Goal: Information Seeking & Learning: Learn about a topic

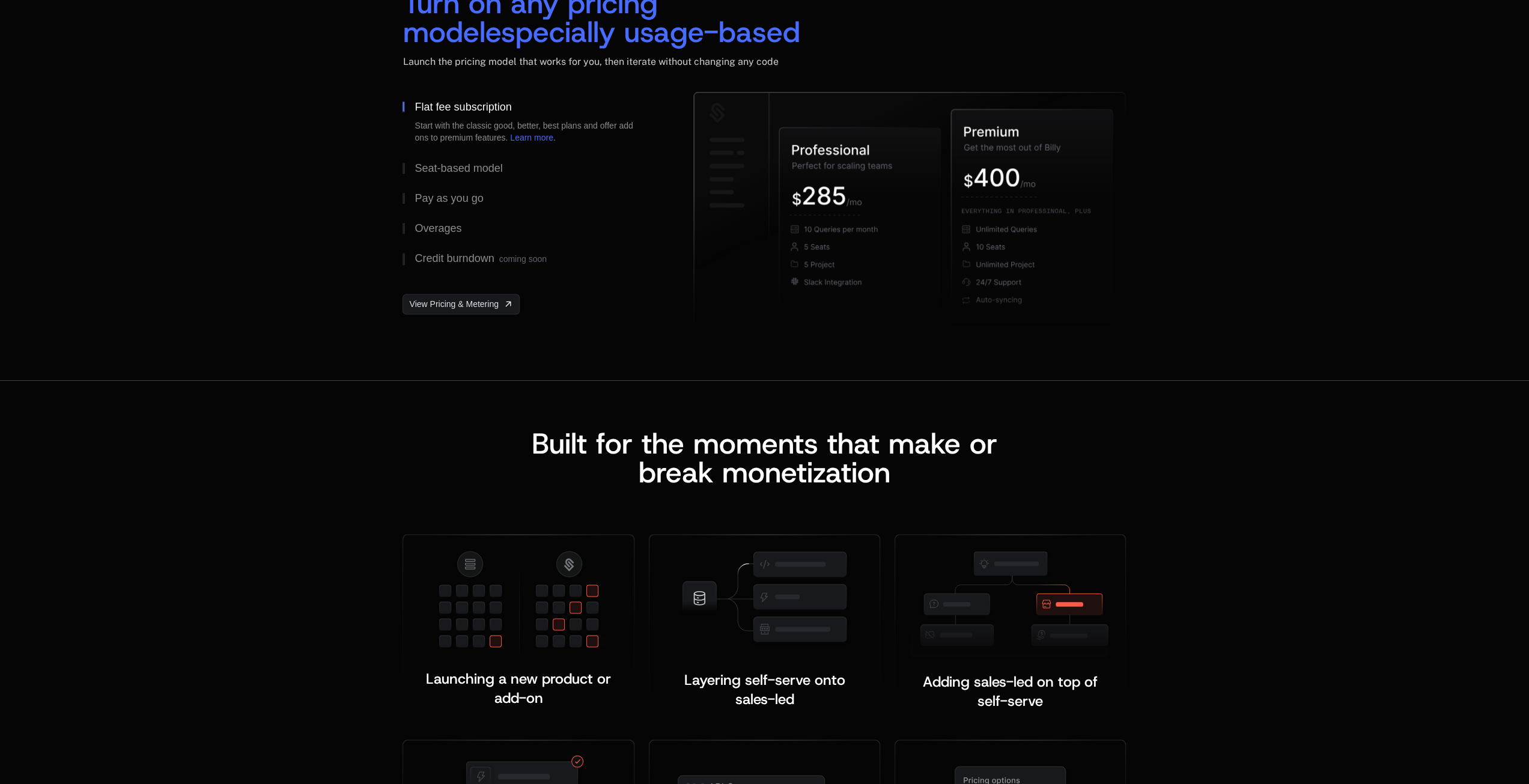
scroll to position [1622, 0]
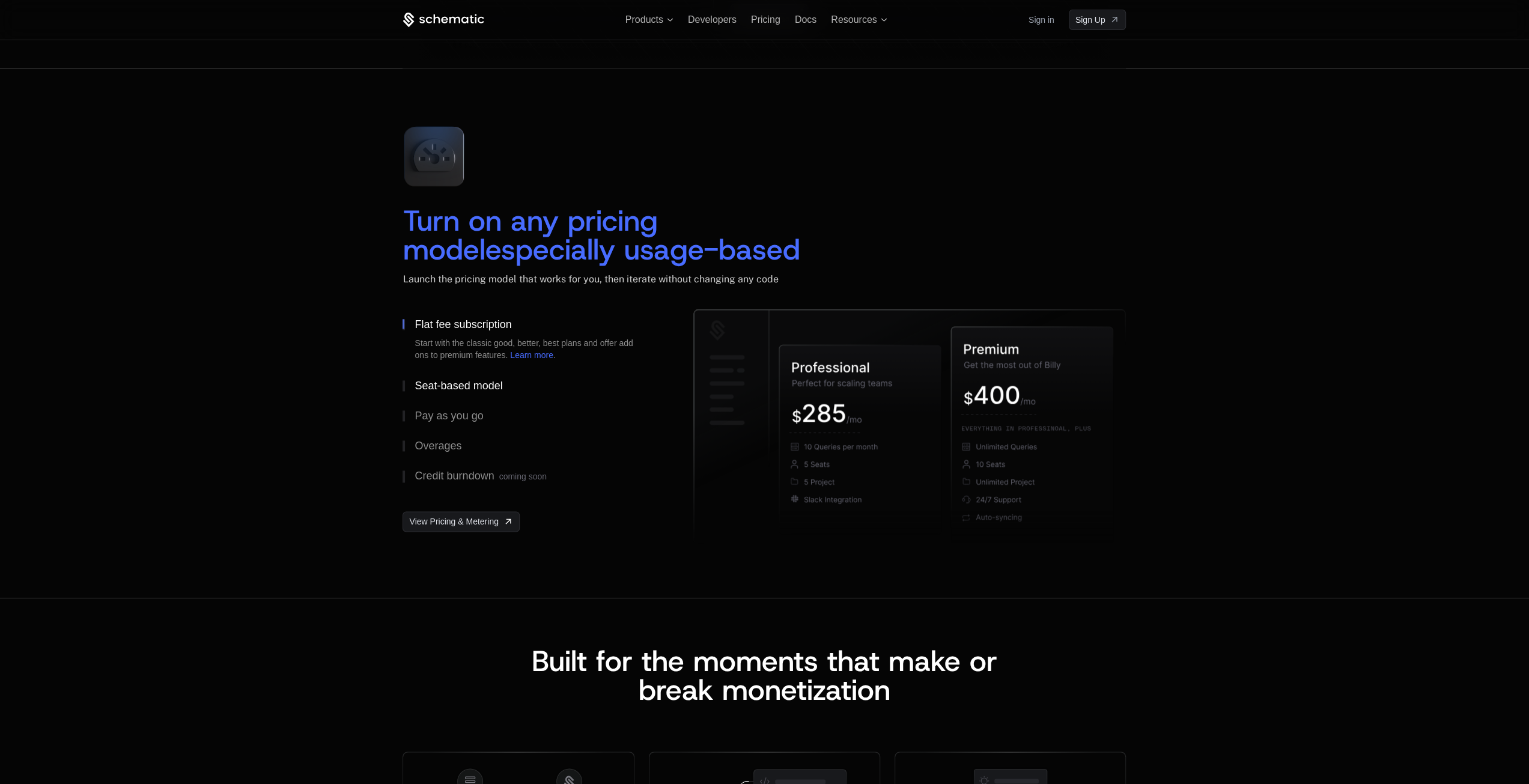
click at [463, 387] on div "Seat-based model" at bounding box center [458, 386] width 88 height 11
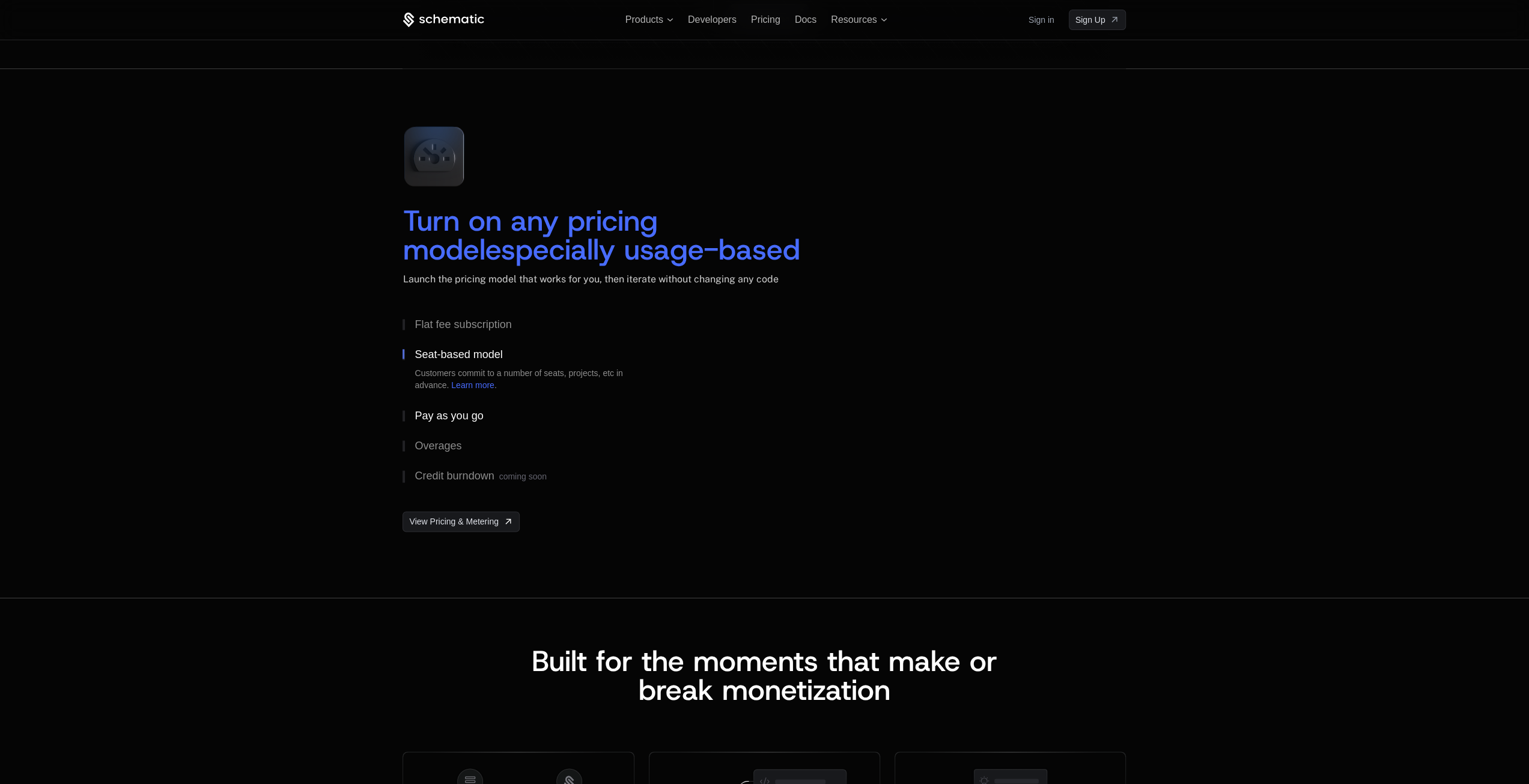
click at [461, 411] on div "Pay as you go" at bounding box center [449, 416] width 68 height 11
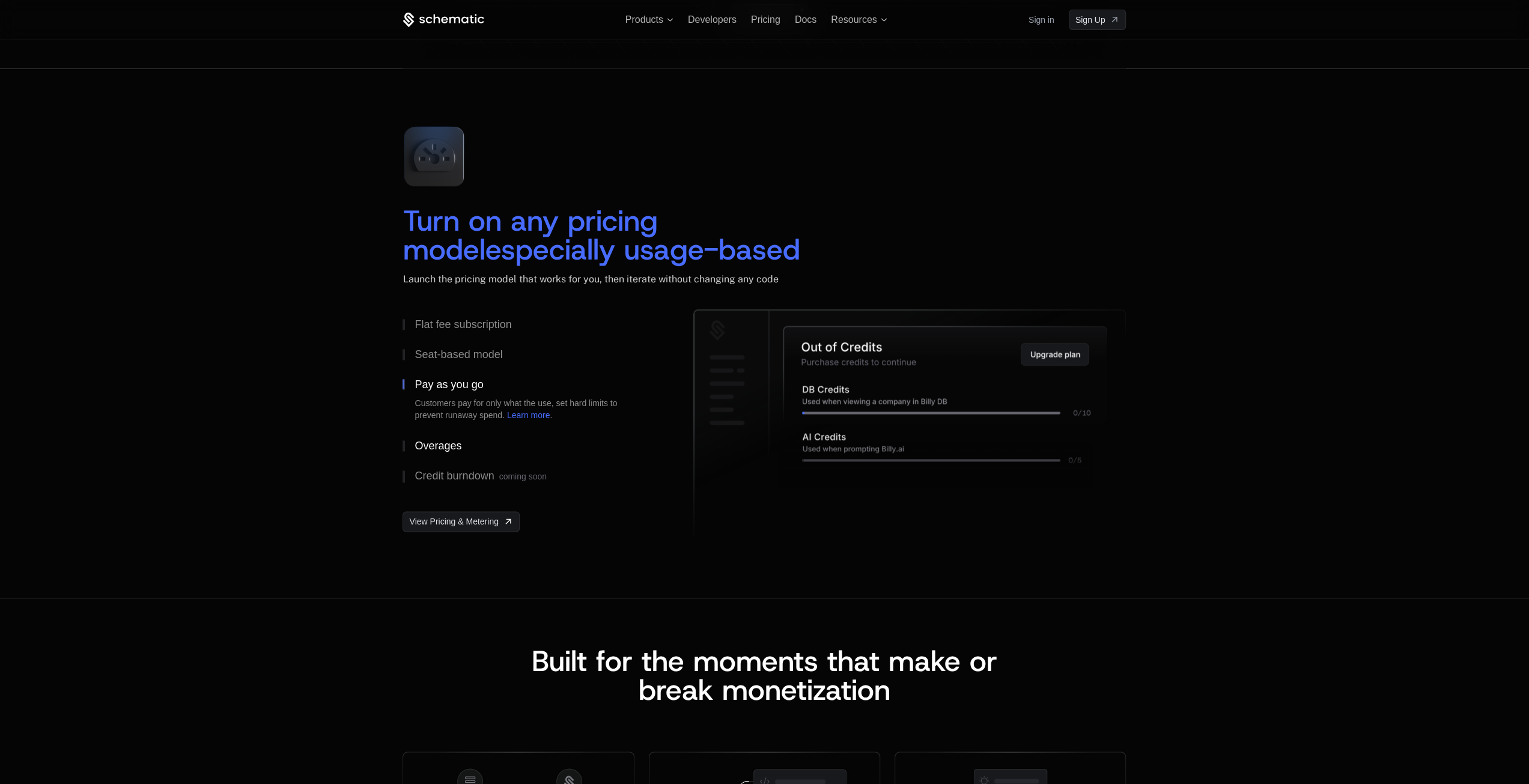
click at [447, 437] on button "Overages" at bounding box center [529, 445] width 252 height 30
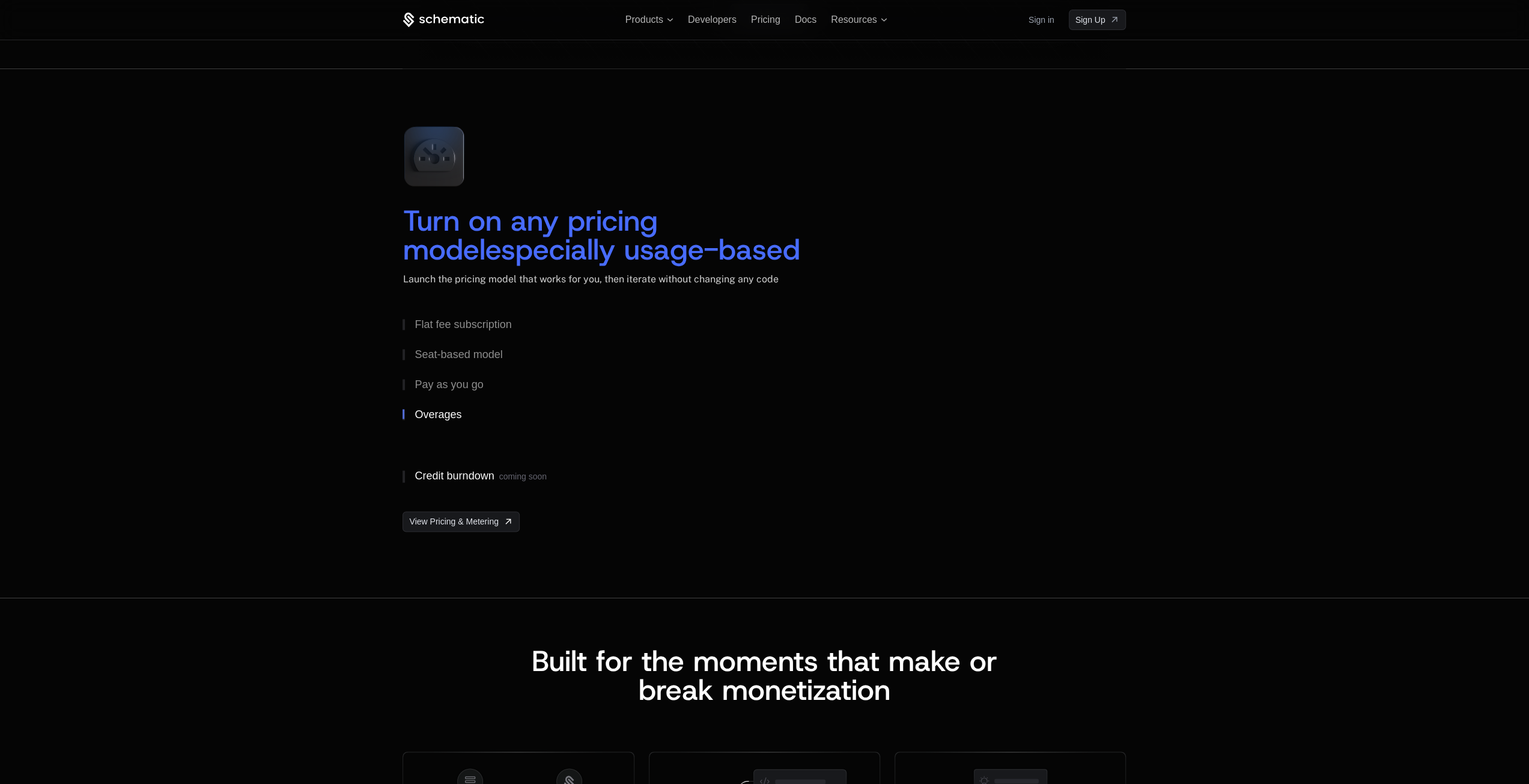
click at [448, 466] on button "Credit burndown coming soon" at bounding box center [529, 476] width 252 height 31
click at [469, 420] on button "Overages" at bounding box center [529, 414] width 252 height 30
click at [474, 391] on button "Pay as you go" at bounding box center [529, 384] width 252 height 30
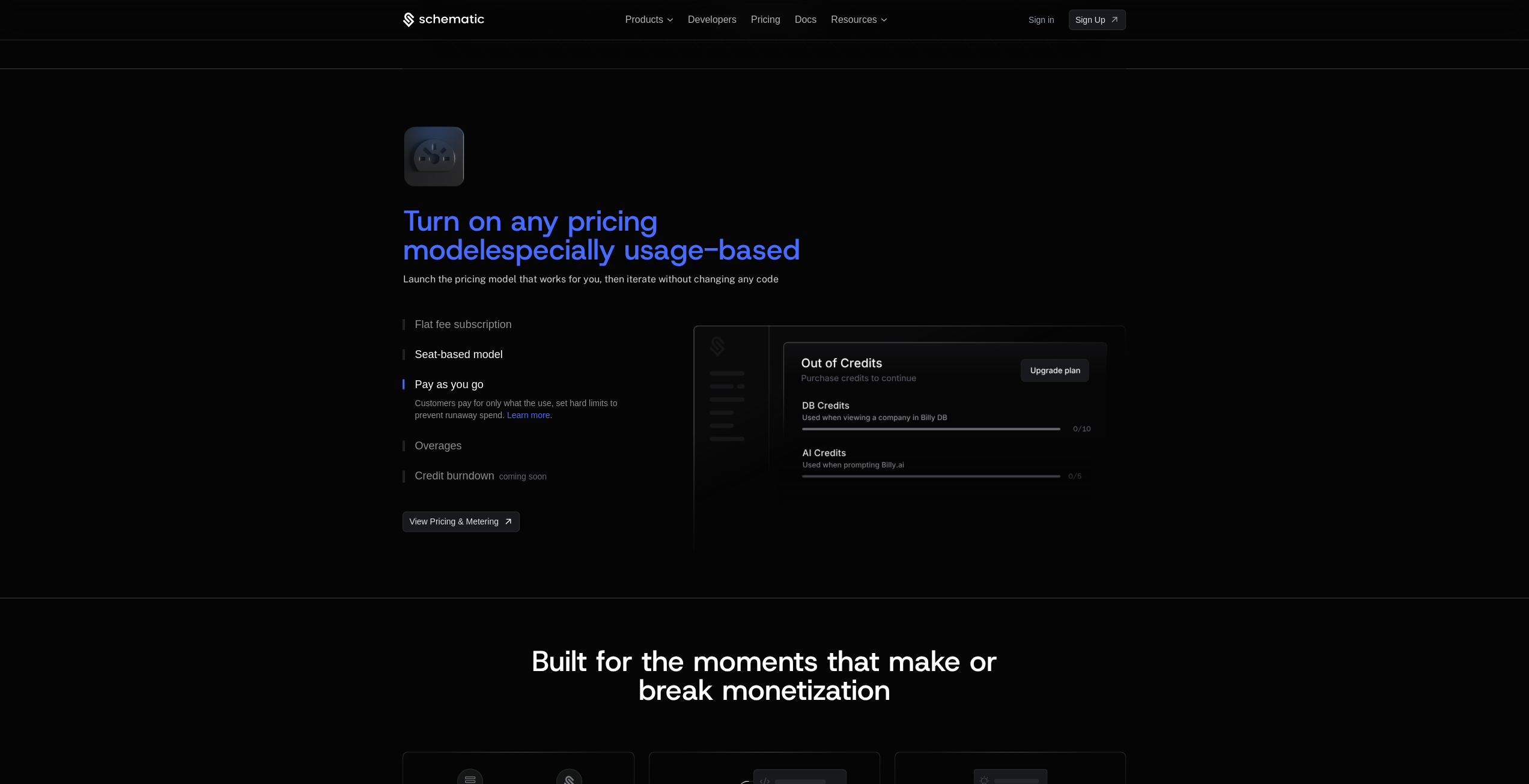
click at [476, 359] on div "Seat-based model" at bounding box center [458, 354] width 88 height 11
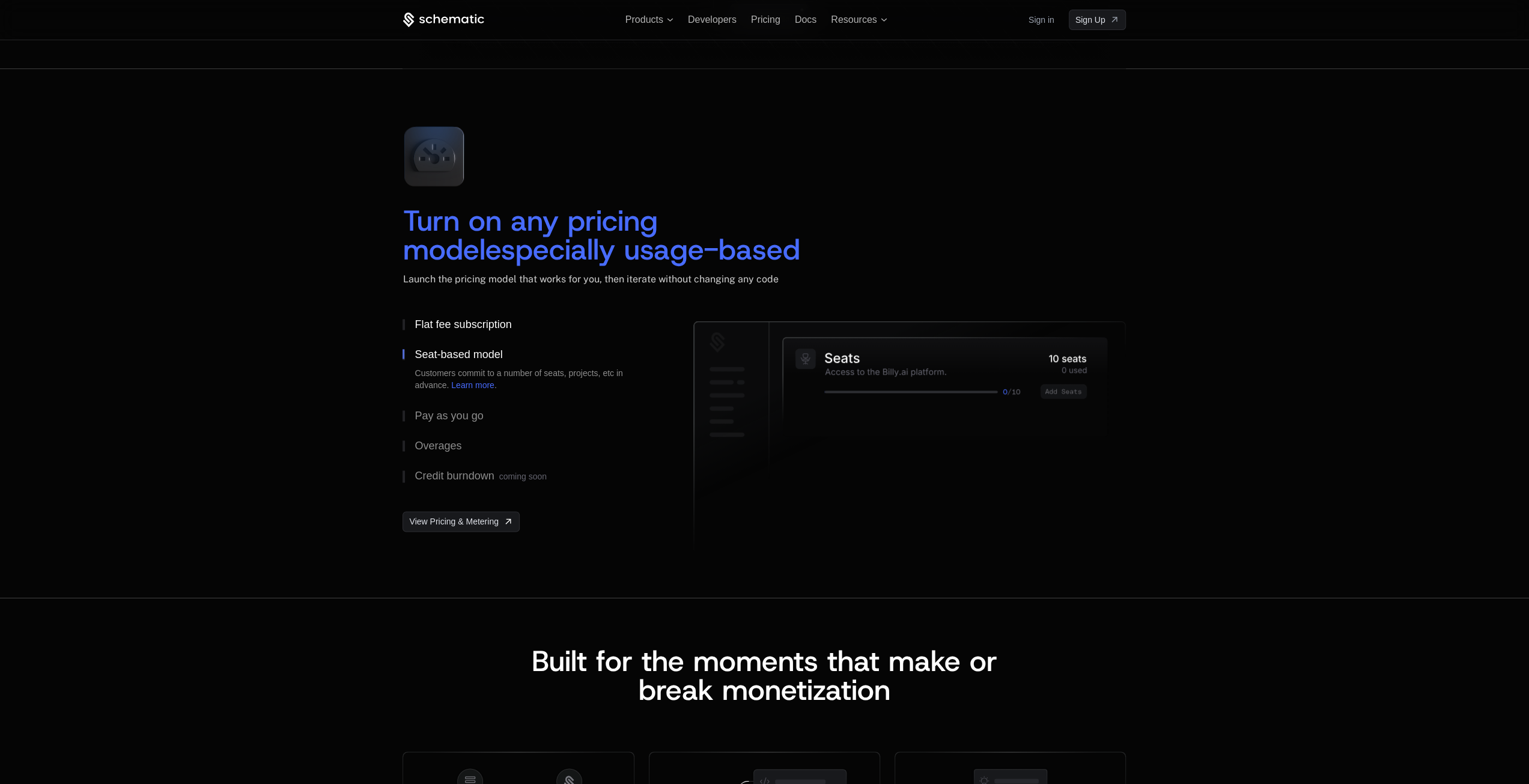
click at [479, 336] on button "Flat fee subscription" at bounding box center [529, 324] width 252 height 30
click at [476, 405] on button "Pay as you go" at bounding box center [529, 415] width 252 height 30
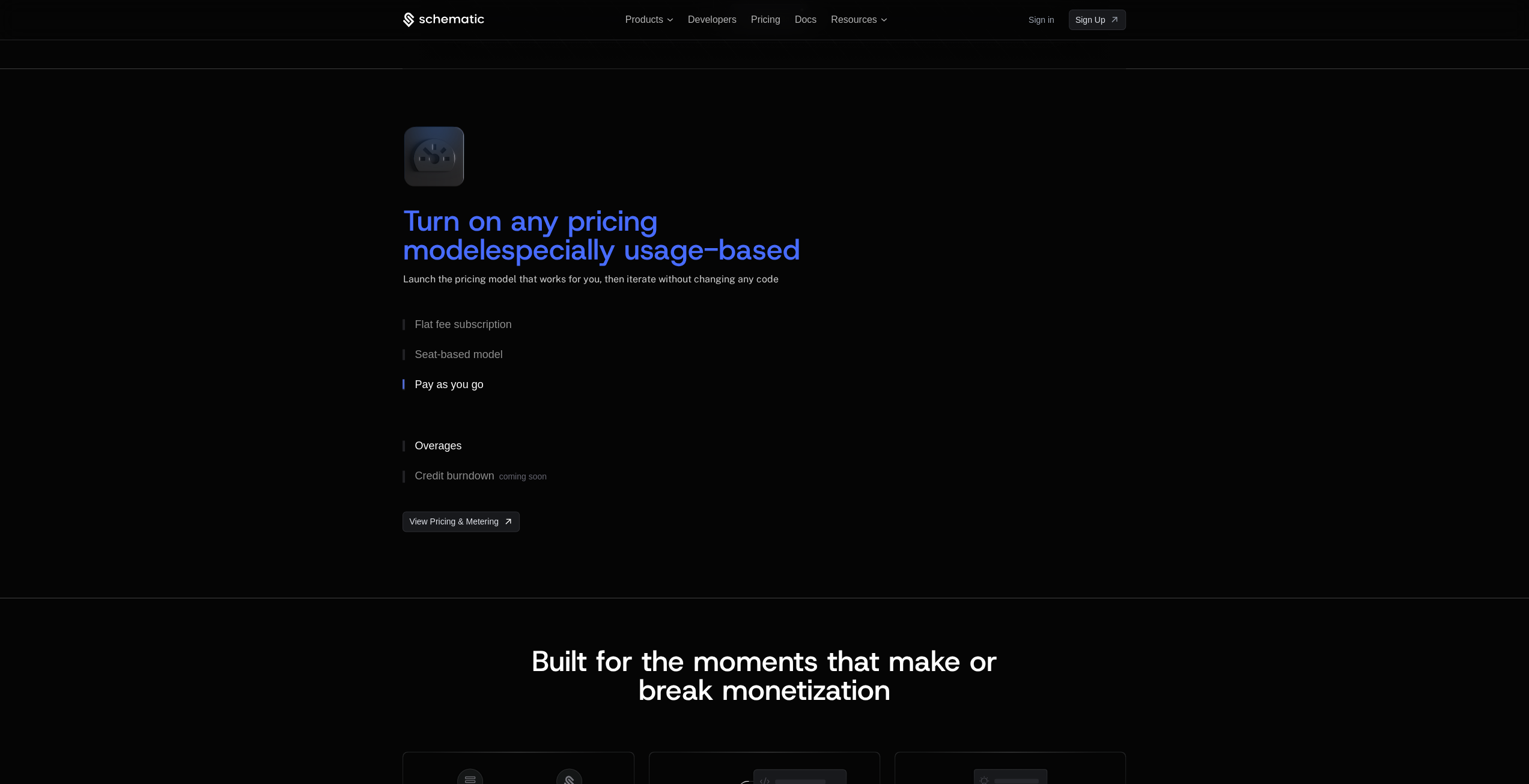
click at [466, 441] on button "Overages" at bounding box center [529, 445] width 252 height 30
click at [466, 474] on div "Credit burndown coming soon" at bounding box center [480, 476] width 132 height 12
click at [465, 416] on button "Overages" at bounding box center [529, 414] width 252 height 30
click at [465, 391] on button "Pay as you go" at bounding box center [529, 384] width 252 height 30
click at [467, 349] on div "Seat-based model" at bounding box center [458, 354] width 88 height 11
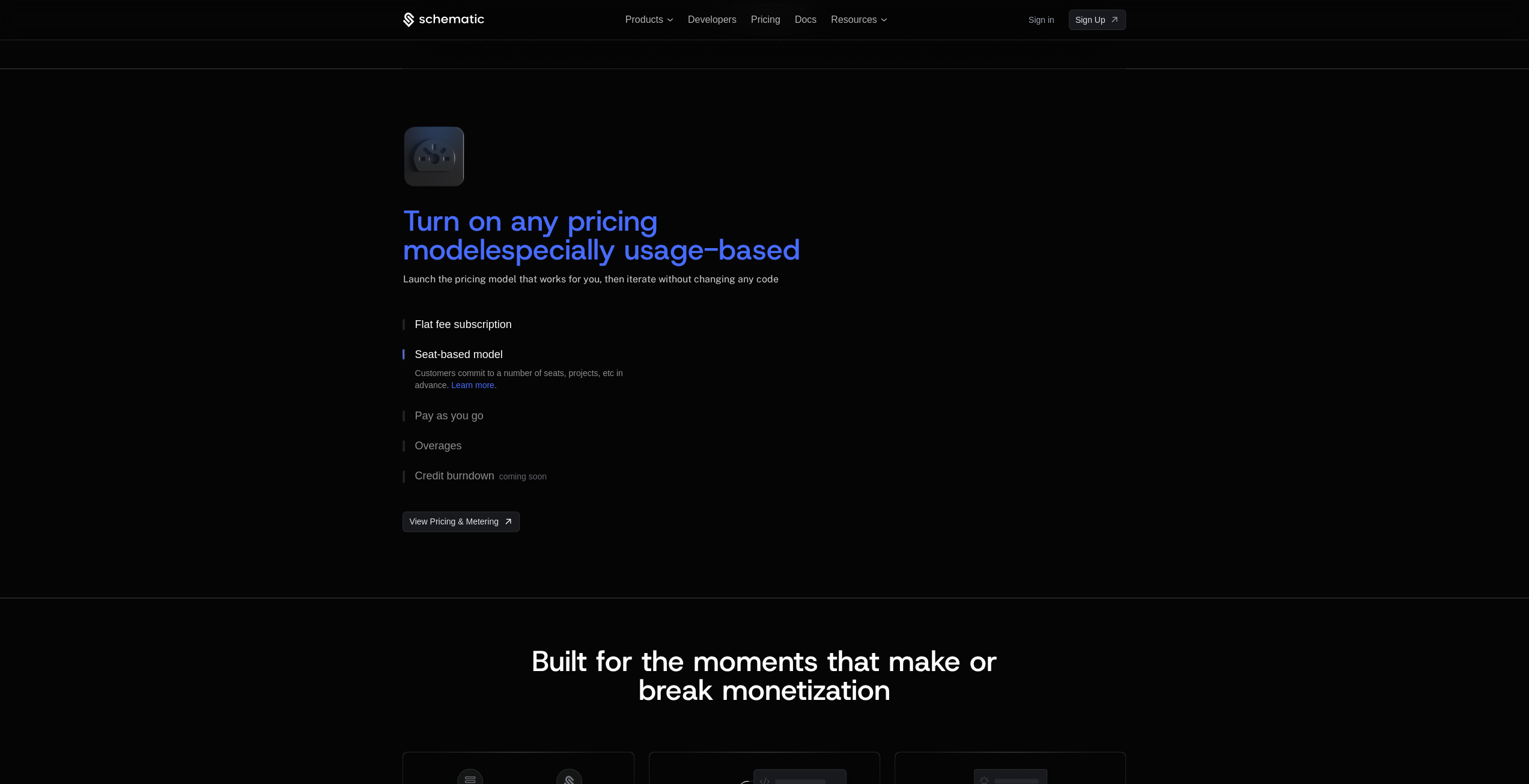
click at [469, 321] on div "Flat fee subscription" at bounding box center [463, 324] width 97 height 11
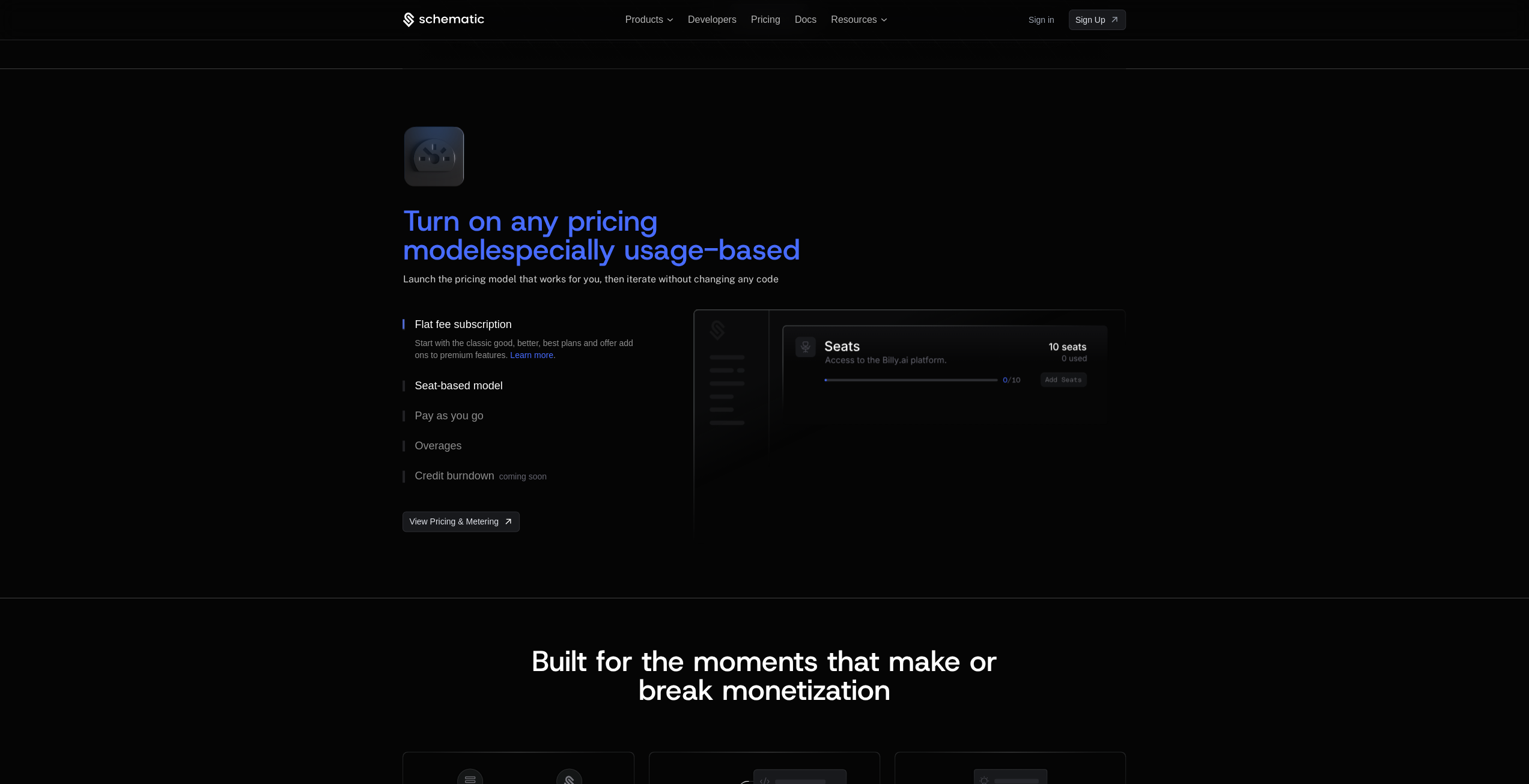
click at [443, 392] on button "Seat-based model" at bounding box center [529, 385] width 252 height 30
click at [440, 410] on div "Pay as you go" at bounding box center [449, 416] width 68 height 11
click at [433, 434] on button "Overages" at bounding box center [529, 445] width 252 height 30
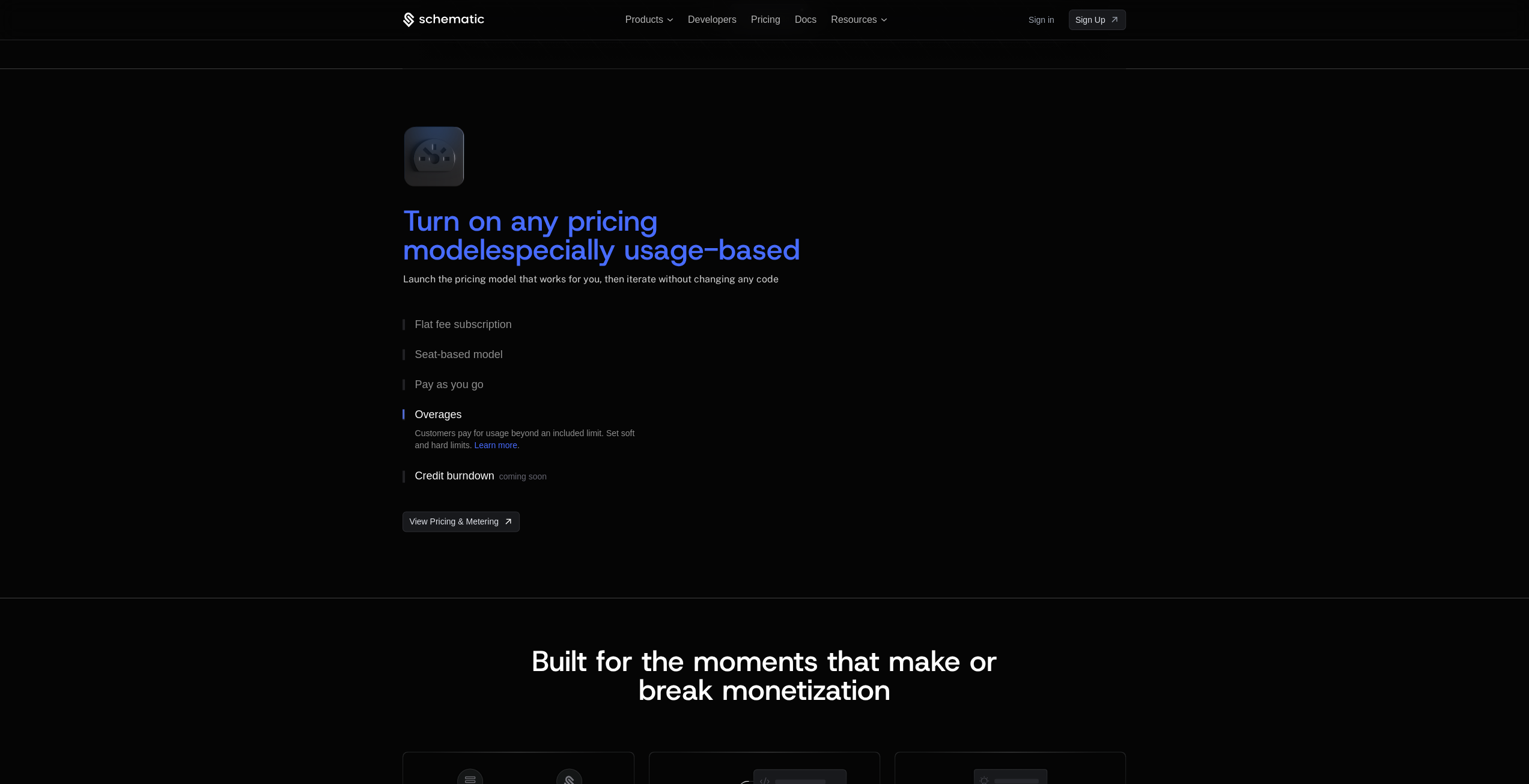
click at [430, 471] on div "Credit burndown coming soon" at bounding box center [480, 476] width 132 height 12
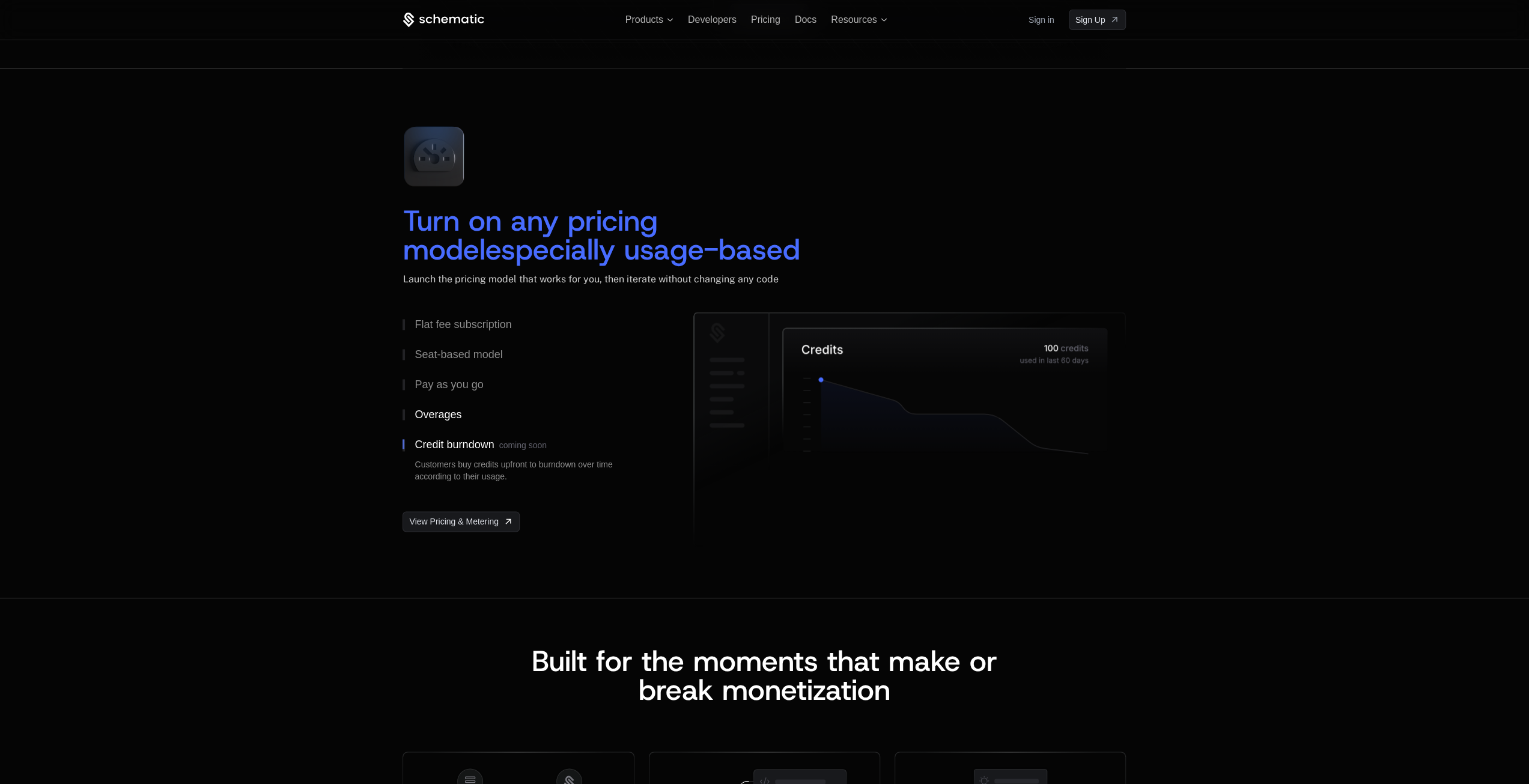
click at [443, 417] on div "Overages" at bounding box center [437, 414] width 47 height 11
click at [452, 372] on button "Pay as you go" at bounding box center [529, 384] width 252 height 30
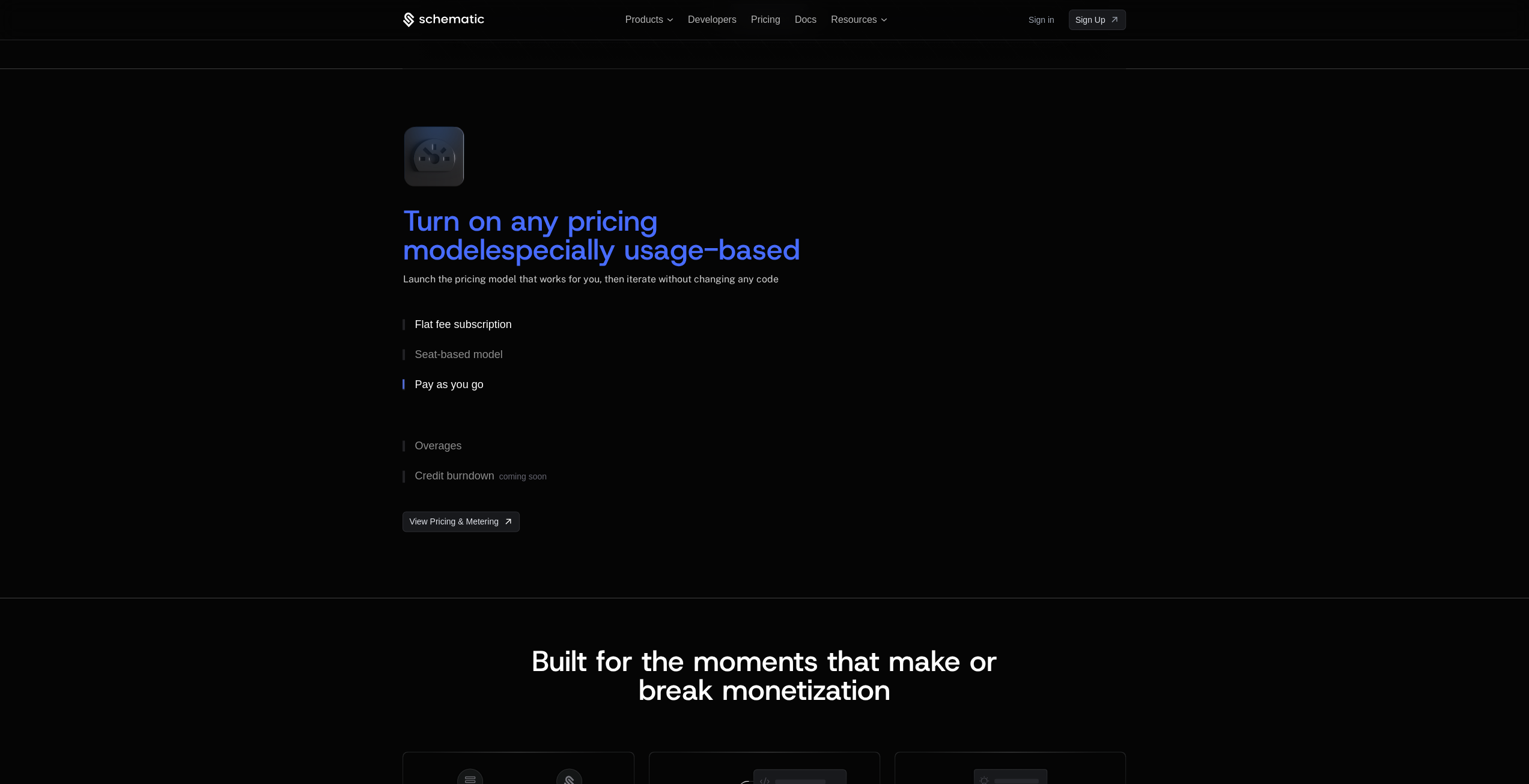
click at [458, 337] on button "Flat fee subscription" at bounding box center [529, 324] width 252 height 30
click at [460, 321] on div "Flat fee subscription" at bounding box center [463, 324] width 97 height 11
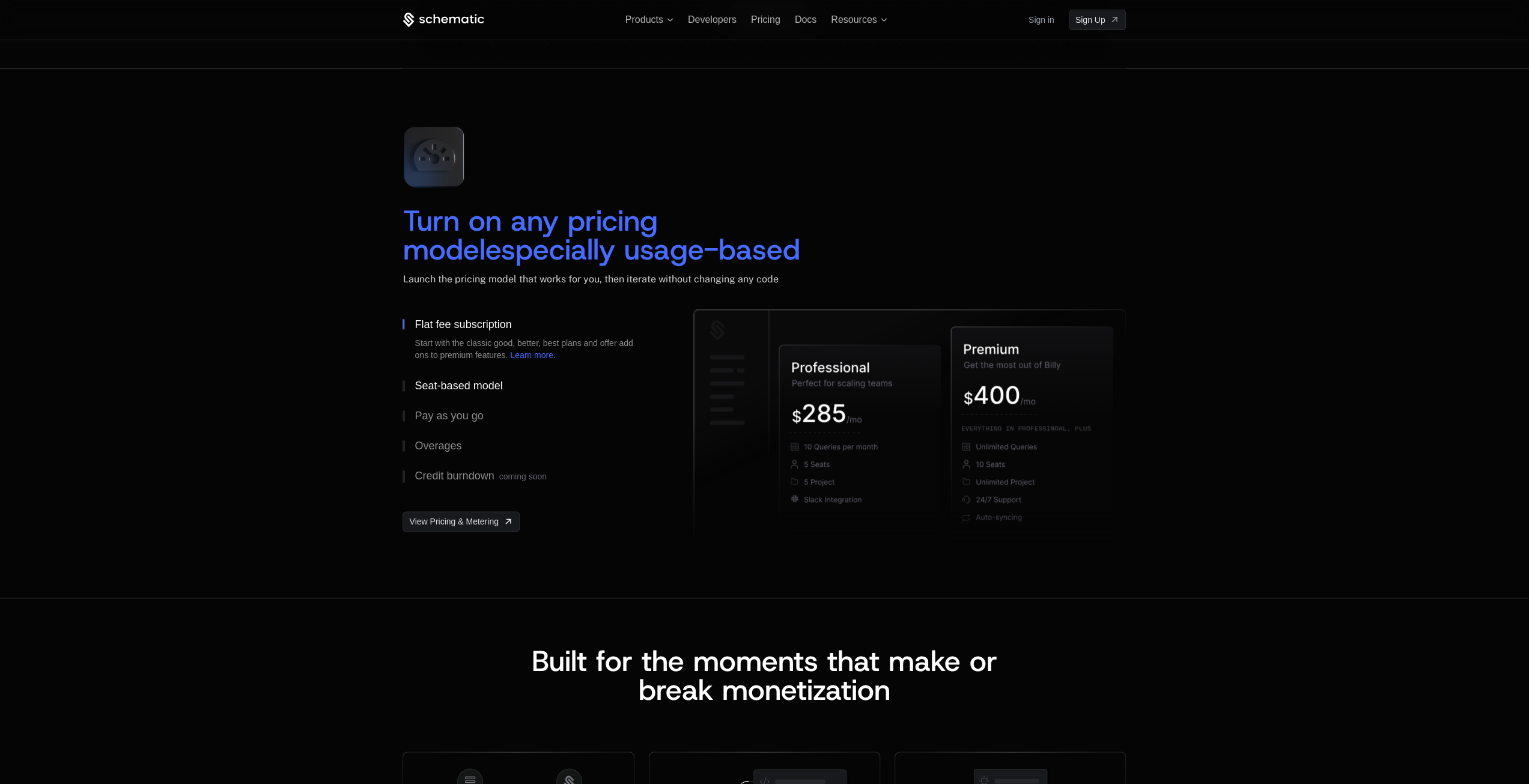
click at [466, 384] on div "Seat-based model" at bounding box center [458, 386] width 88 height 11
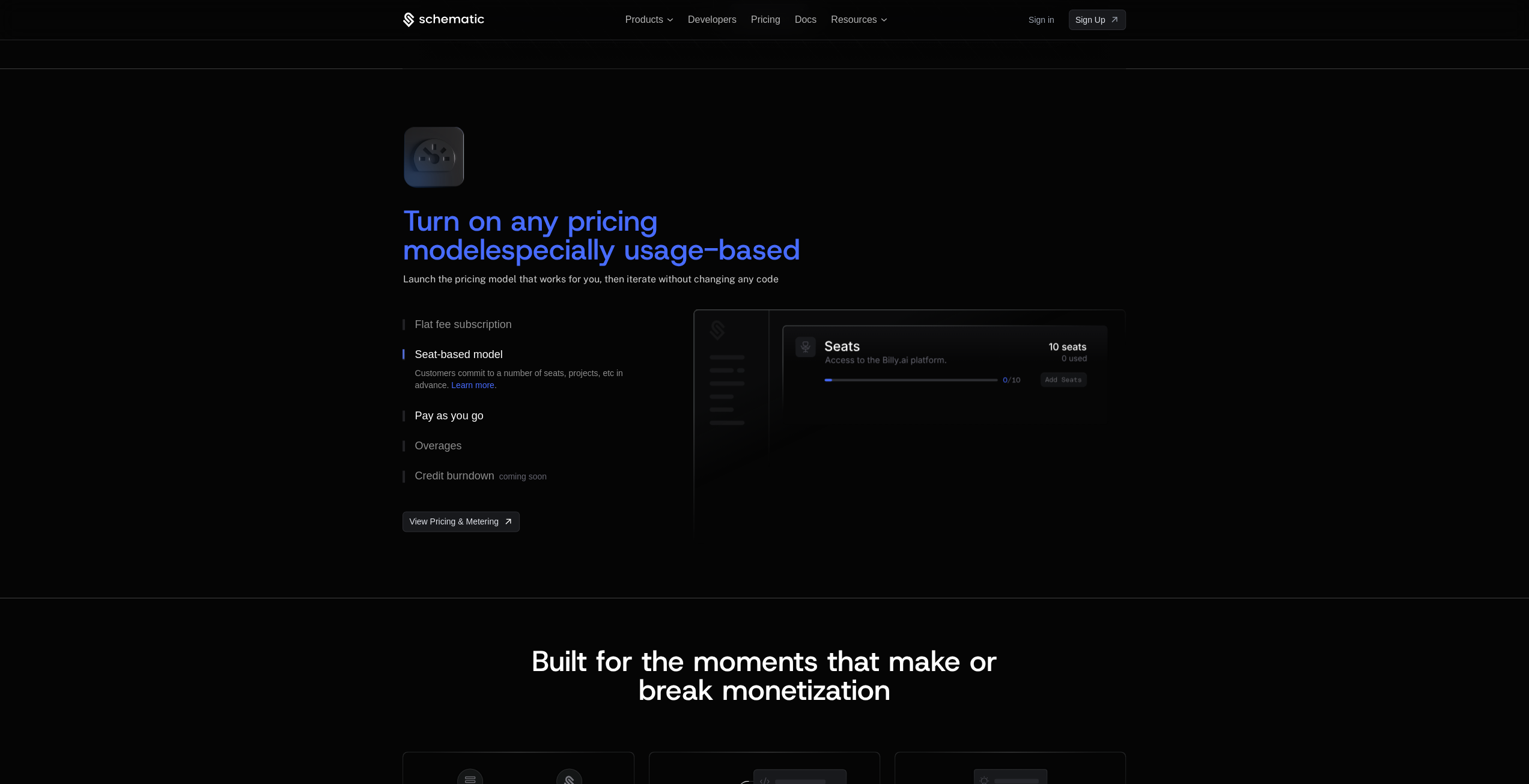
click at [452, 413] on div "Pay as you go" at bounding box center [449, 416] width 68 height 11
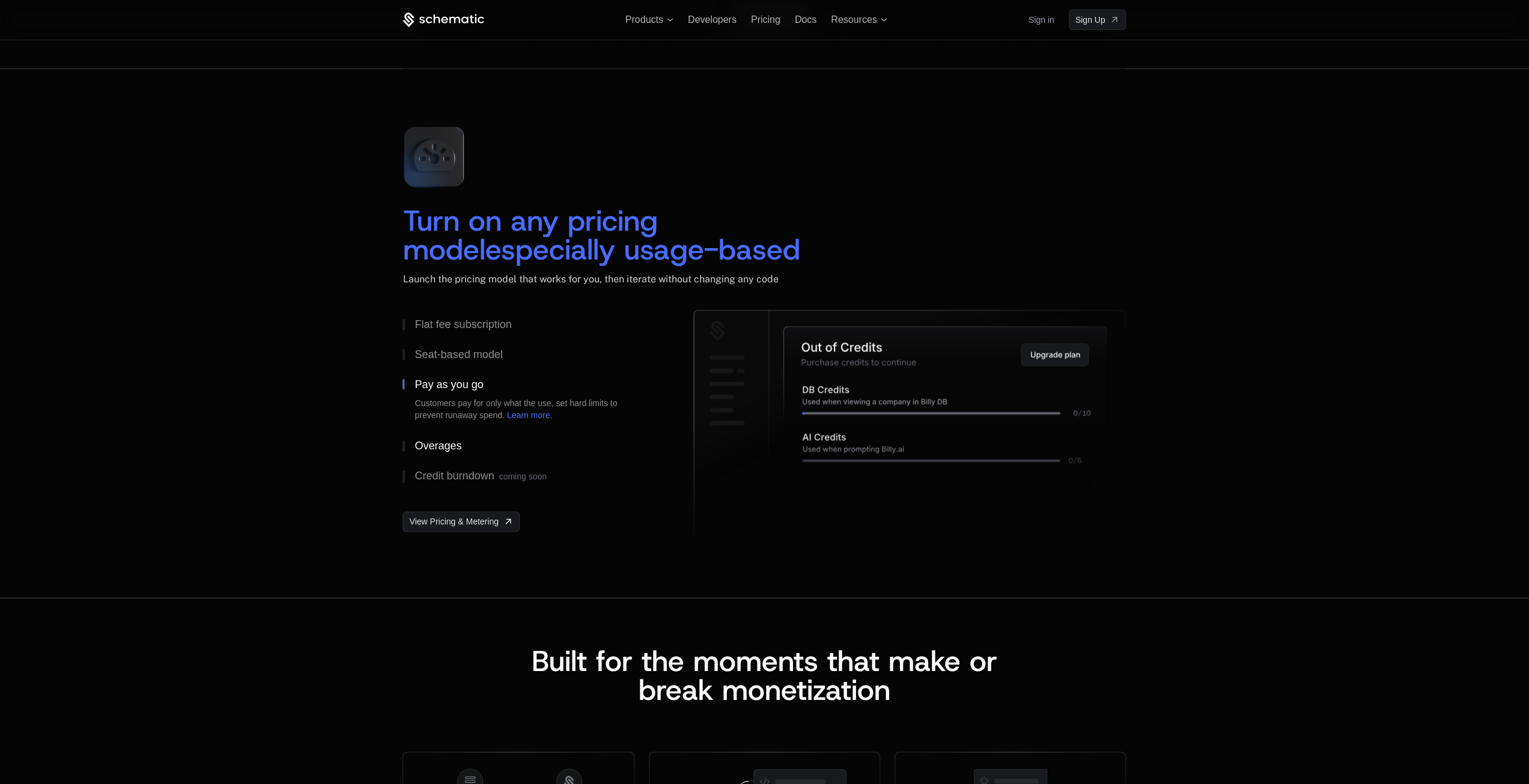
click at [445, 437] on button "Overages" at bounding box center [529, 445] width 252 height 30
click at [457, 381] on div "Pay as you go" at bounding box center [449, 384] width 68 height 11
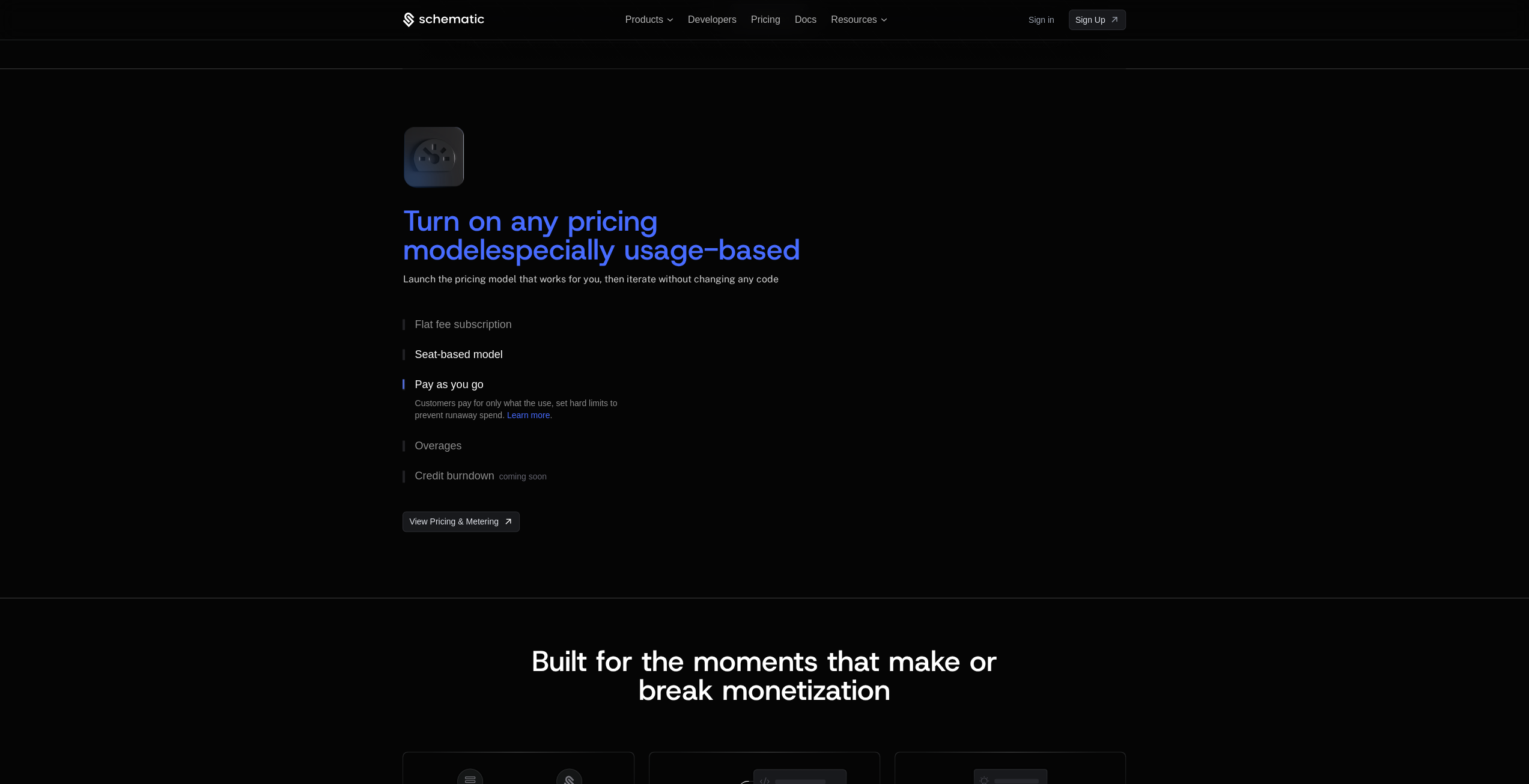
click at [460, 355] on div "Seat-based model" at bounding box center [458, 354] width 88 height 11
click at [460, 334] on button "Flat fee subscription" at bounding box center [529, 324] width 252 height 30
click at [447, 377] on button "Seat-based model" at bounding box center [529, 385] width 252 height 30
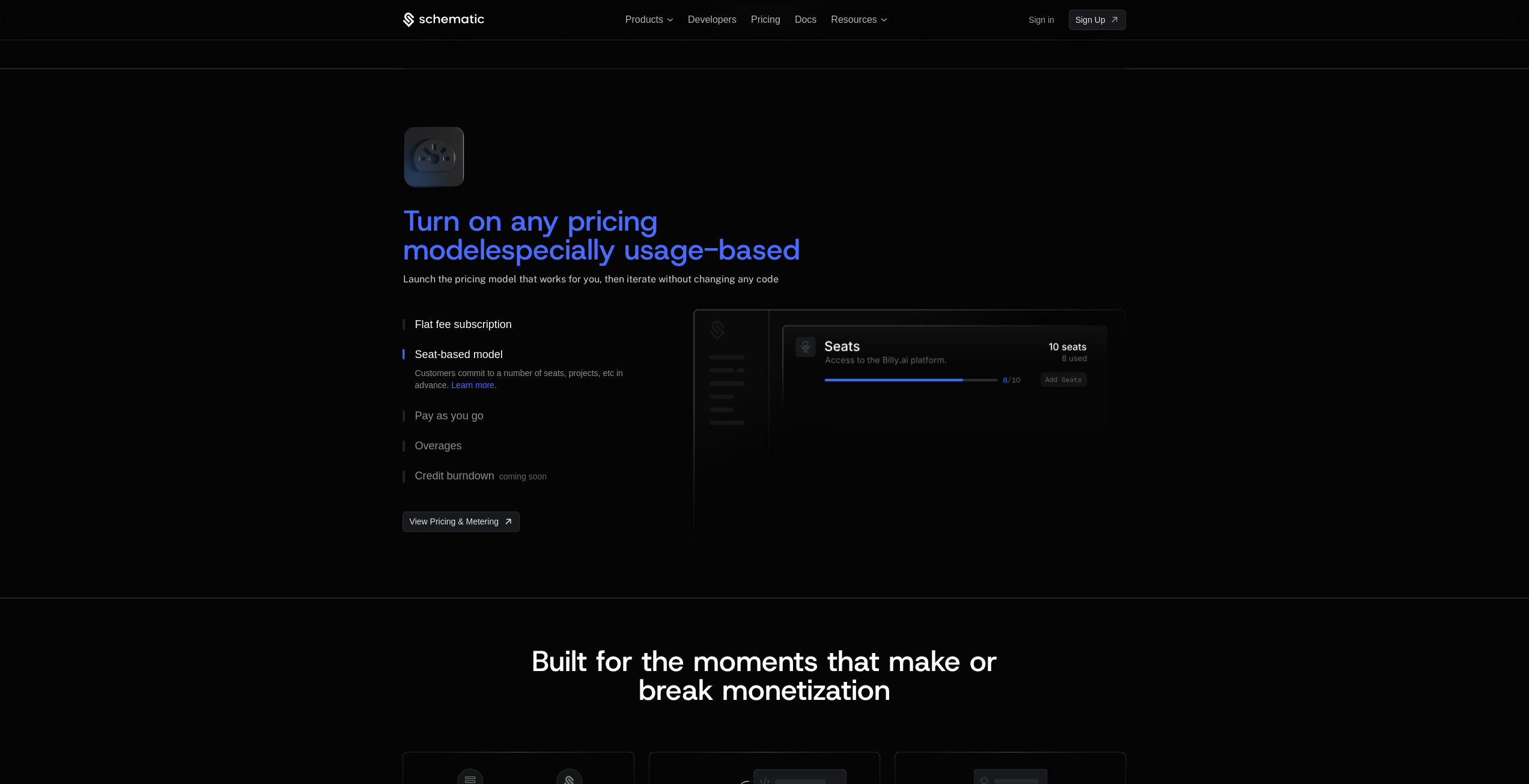
click at [445, 331] on button "Flat fee subscription" at bounding box center [529, 324] width 252 height 30
click at [435, 380] on div "Seat-based model" at bounding box center [458, 386] width 88 height 11
click at [433, 422] on button "Pay as you go" at bounding box center [529, 415] width 252 height 30
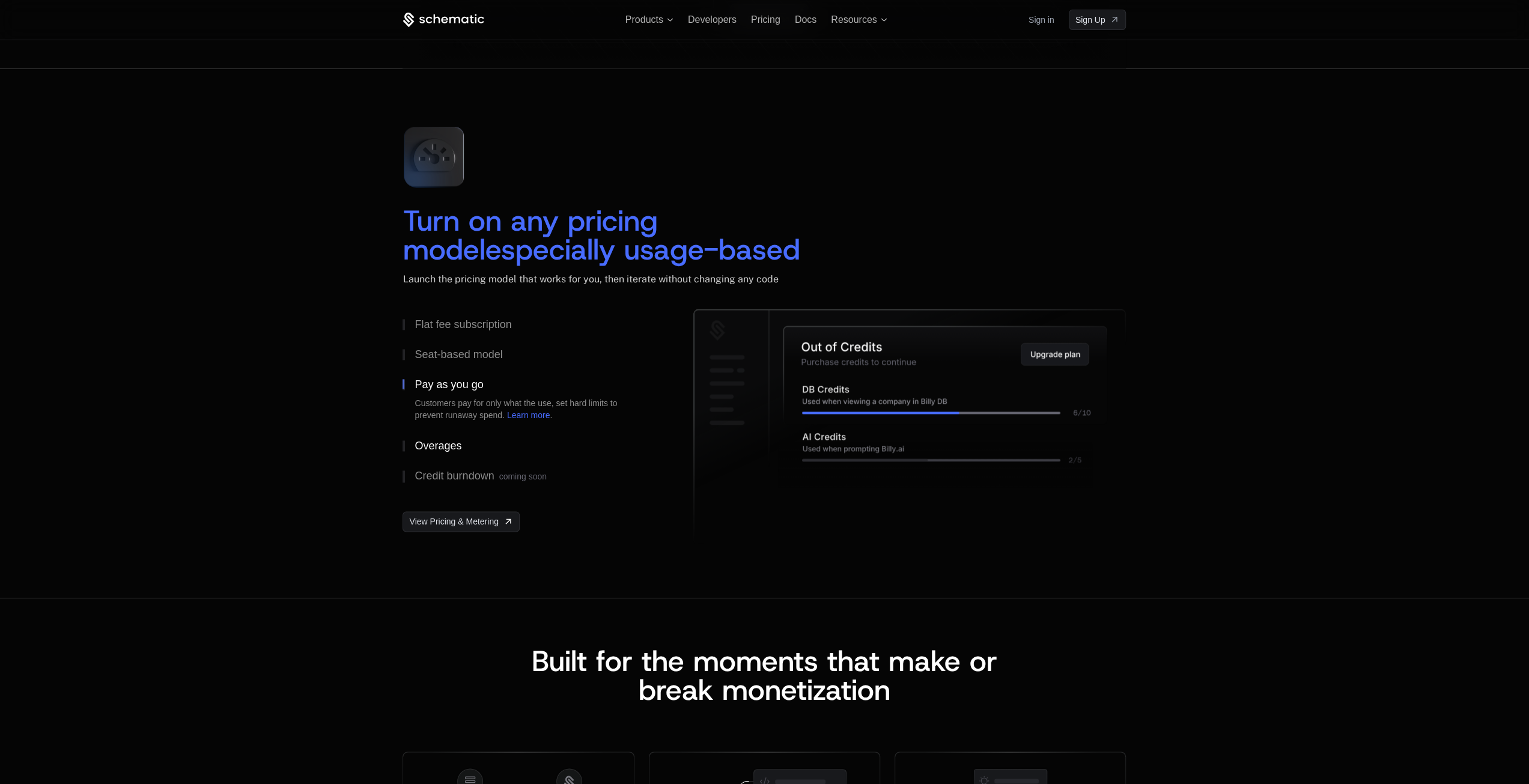
click at [430, 443] on div "Overages" at bounding box center [437, 446] width 47 height 11
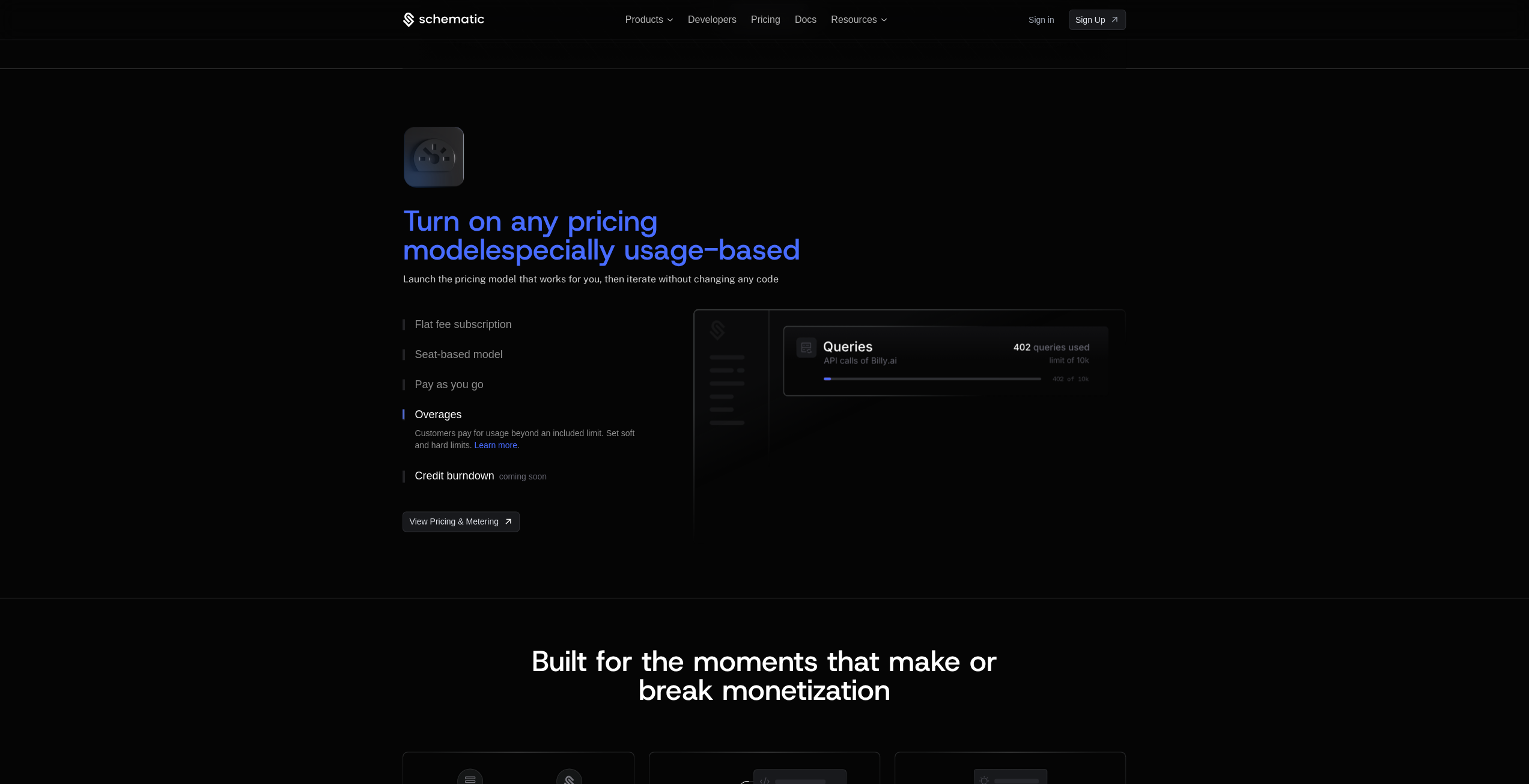
click at [436, 473] on div "Credit burndown coming soon" at bounding box center [480, 476] width 132 height 12
click at [469, 328] on div "Flat fee subscription" at bounding box center [463, 324] width 97 height 11
